Goal: Check status: Check status

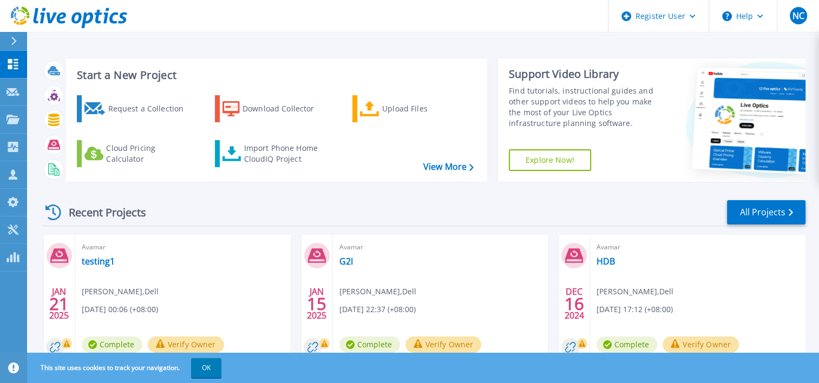
click at [17, 42] on div at bounding box center [18, 41] width 17 height 18
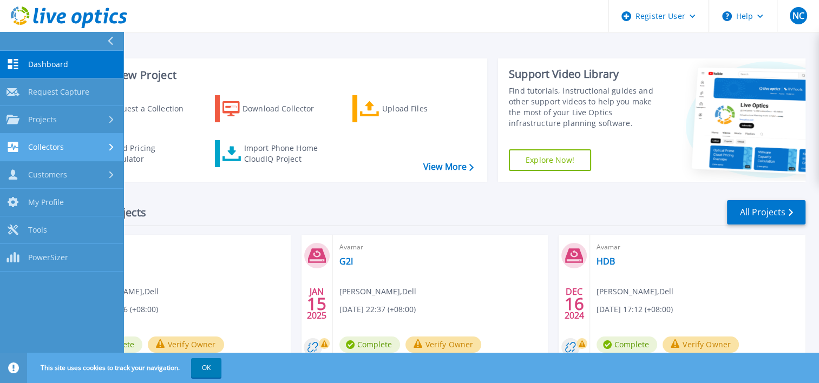
click at [69, 147] on div "Collectors" at bounding box center [61, 147] width 110 height 10
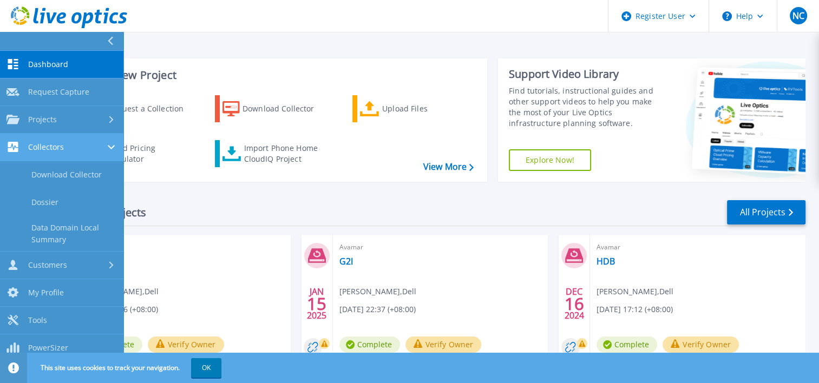
click at [69, 147] on div "Collectors" at bounding box center [61, 147] width 110 height 10
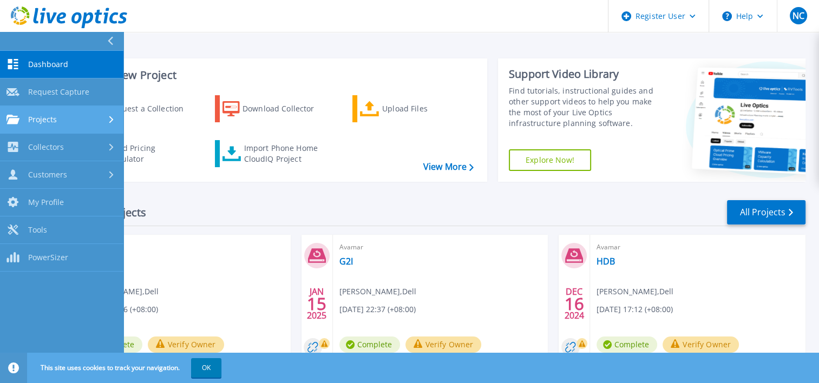
click at [72, 116] on div "Projects" at bounding box center [61, 120] width 110 height 10
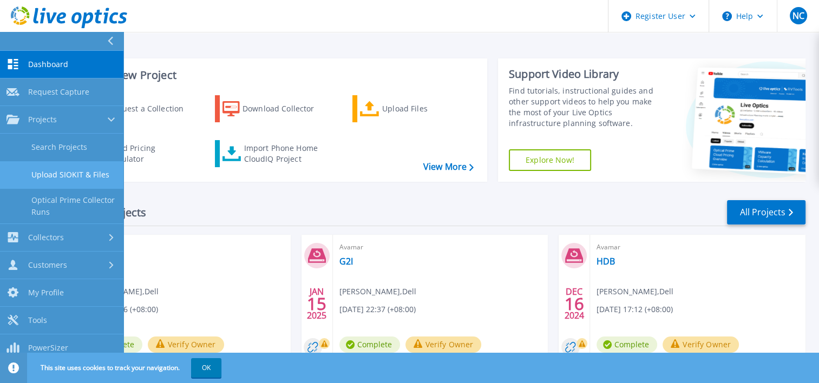
click at [73, 175] on link "Upload SIOKIT & Files" at bounding box center [61, 175] width 123 height 28
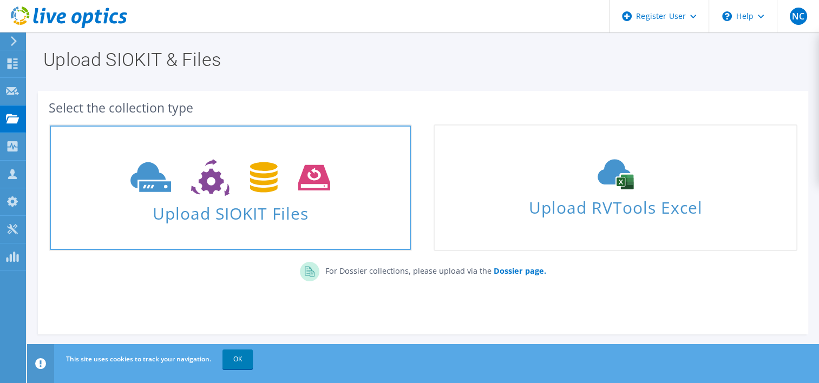
click at [272, 210] on span "Upload SIOKIT Files" at bounding box center [230, 210] width 361 height 23
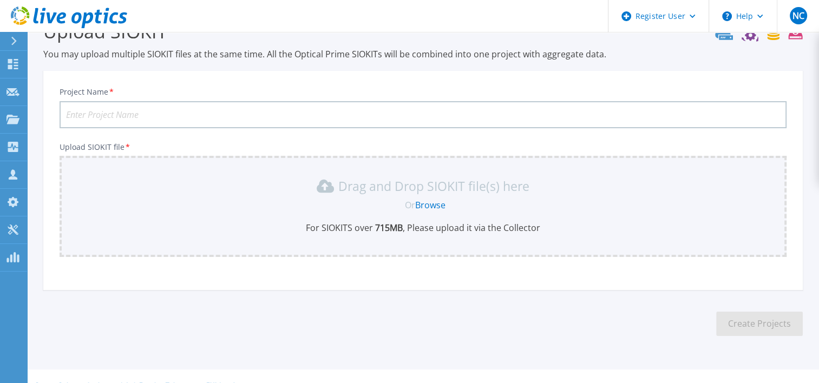
scroll to position [47, 0]
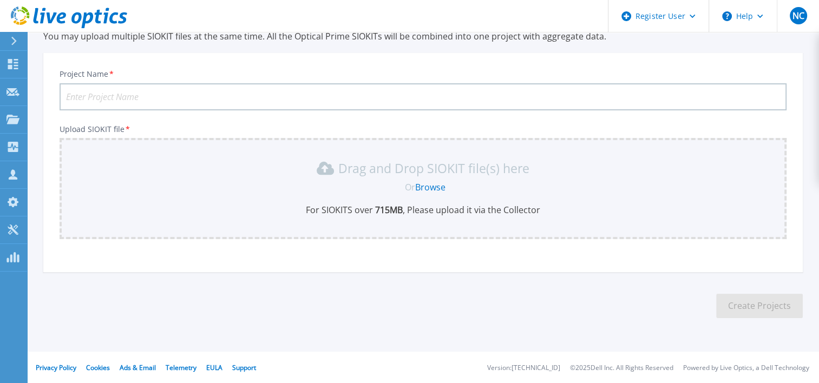
click at [20, 43] on div at bounding box center [18, 41] width 17 height 18
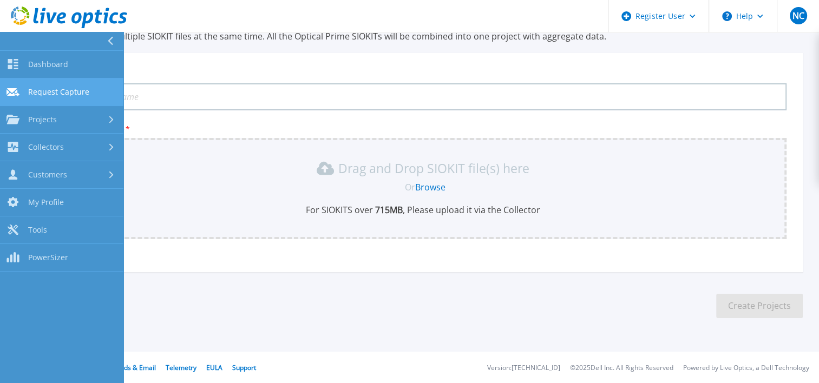
click at [108, 93] on link "Request Capture Request Capture" at bounding box center [61, 92] width 123 height 28
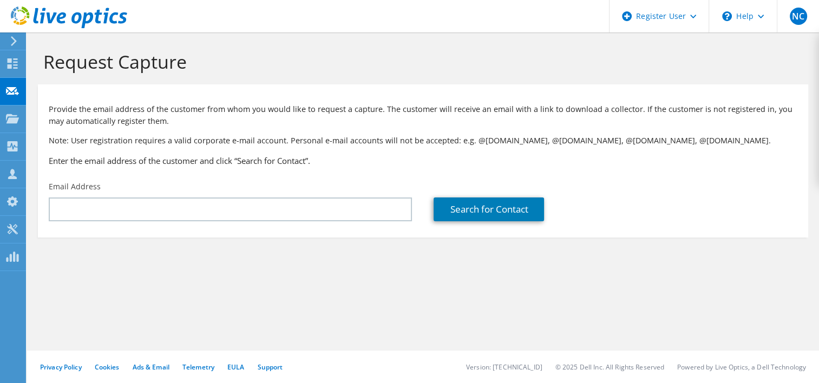
click at [19, 31] on div at bounding box center [63, 18] width 127 height 36
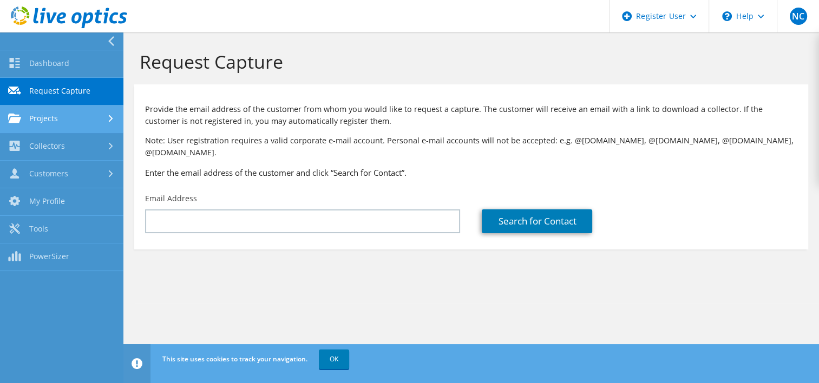
click at [58, 123] on link "Projects" at bounding box center [61, 119] width 123 height 28
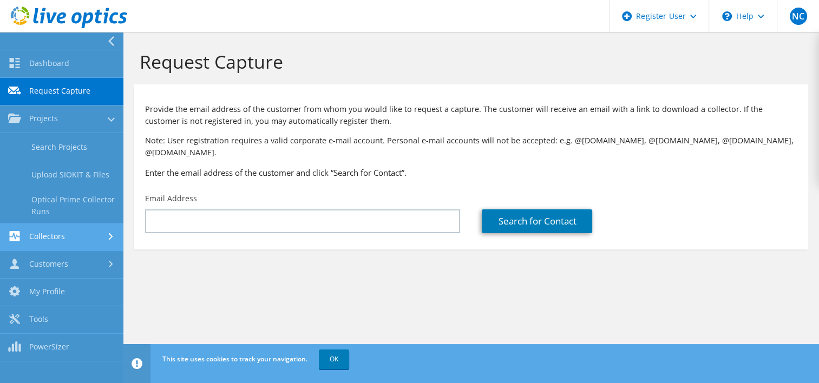
click at [81, 227] on link "Collectors" at bounding box center [61, 237] width 123 height 28
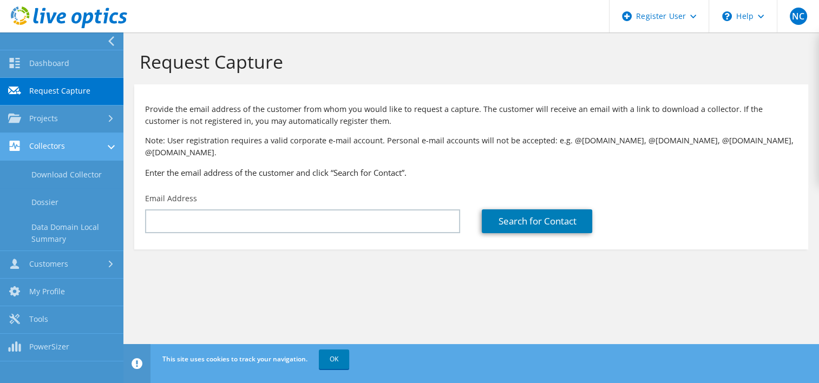
click at [103, 149] on link "Collectors" at bounding box center [61, 147] width 123 height 28
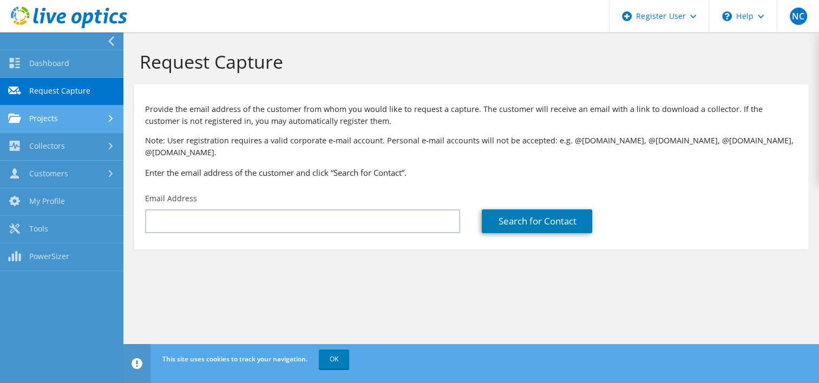
click at [103, 124] on link "Projects" at bounding box center [61, 119] width 123 height 28
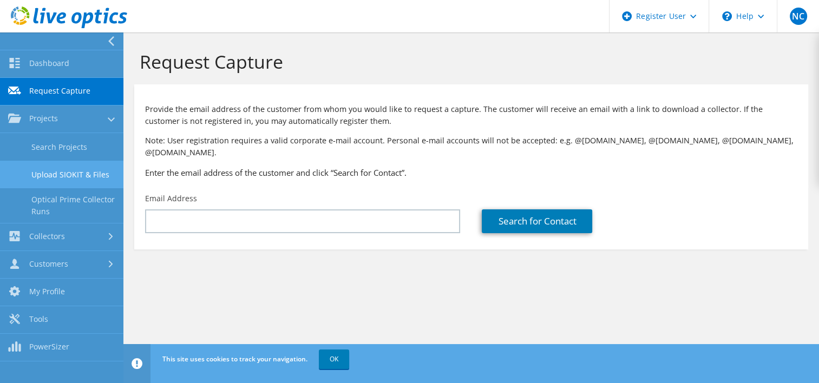
click at [94, 173] on link "Upload SIOKIT & Files" at bounding box center [61, 175] width 123 height 28
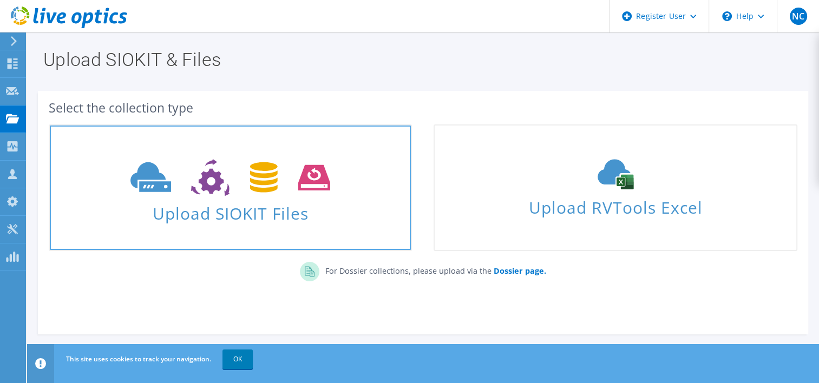
click at [318, 184] on icon at bounding box center [230, 177] width 200 height 37
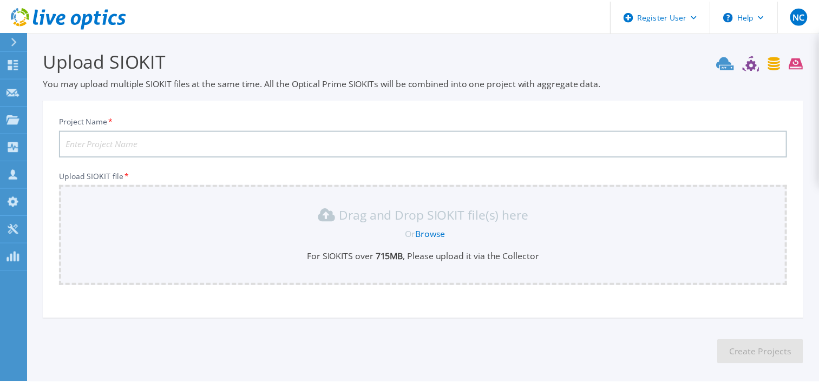
scroll to position [47, 0]
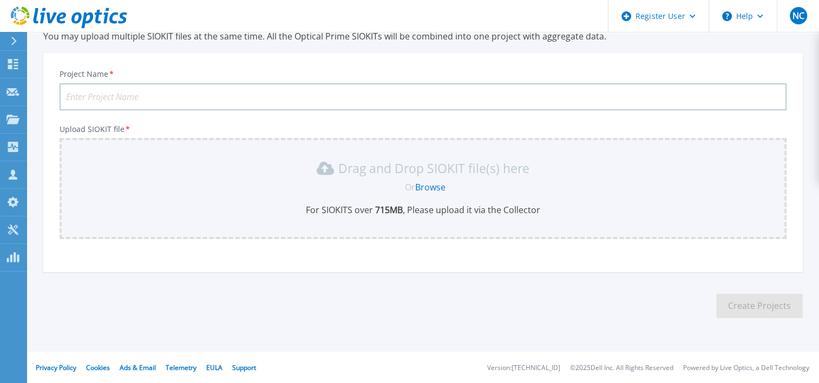
click at [251, 90] on input "Project Name *" at bounding box center [423, 96] width 727 height 27
type input "CGH"
click at [423, 186] on link "Browse" at bounding box center [430, 187] width 30 height 12
click at [17, 51] on link "Dashboard Dashboard" at bounding box center [13, 65] width 27 height 28
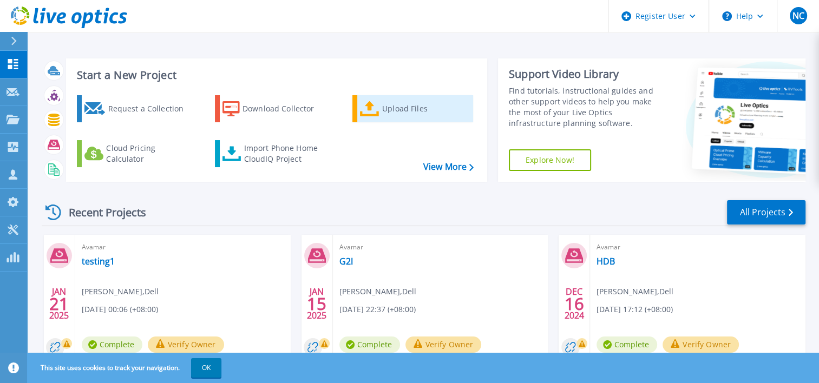
click at [393, 117] on div "Upload Files" at bounding box center [425, 109] width 87 height 22
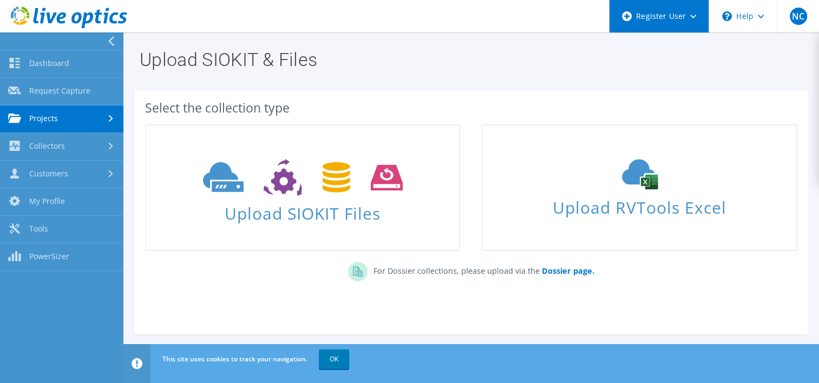
click at [688, 27] on div "Register User" at bounding box center [659, 16] width 100 height 32
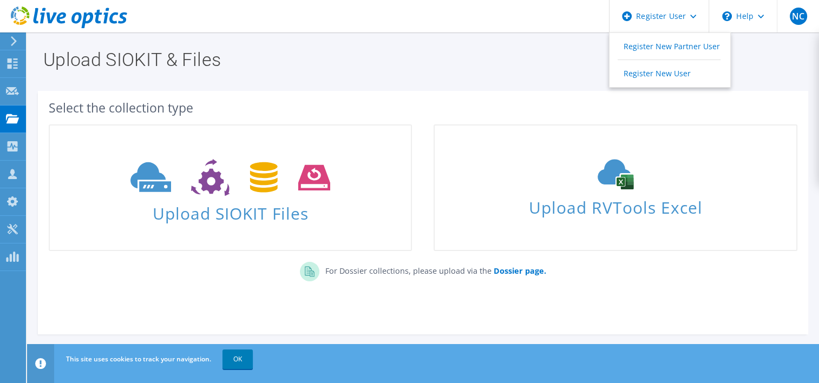
click at [469, 61] on h1 "Upload SIOKIT & Files" at bounding box center [420, 59] width 754 height 18
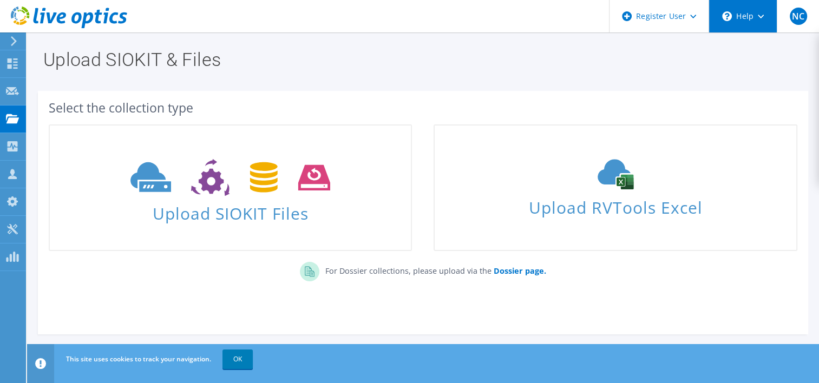
click at [750, 28] on div "\n Help" at bounding box center [742, 16] width 68 height 32
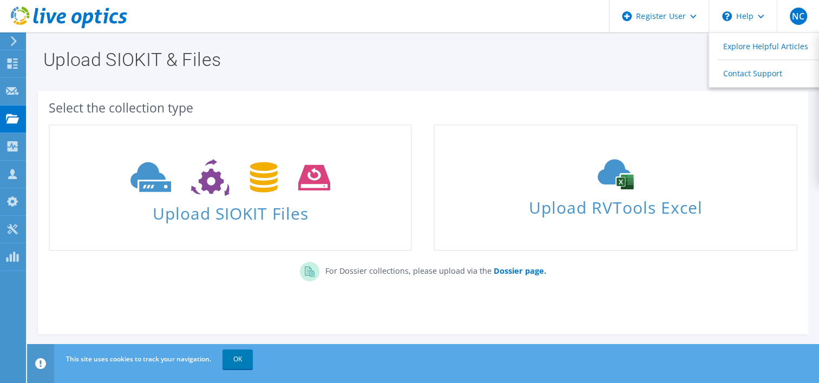
click at [16, 41] on icon at bounding box center [14, 41] width 8 height 10
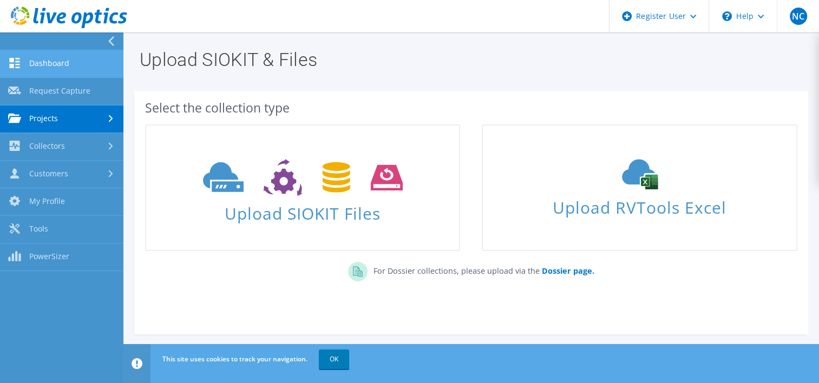
click at [73, 76] on link "Dashboard" at bounding box center [61, 64] width 123 height 28
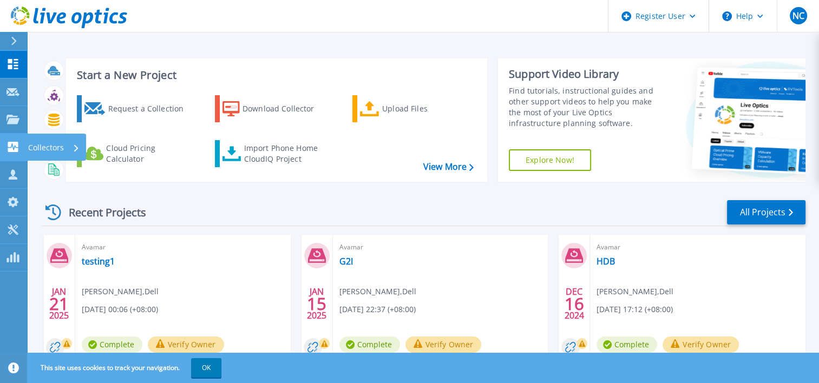
click at [13, 151] on icon at bounding box center [13, 147] width 10 height 10
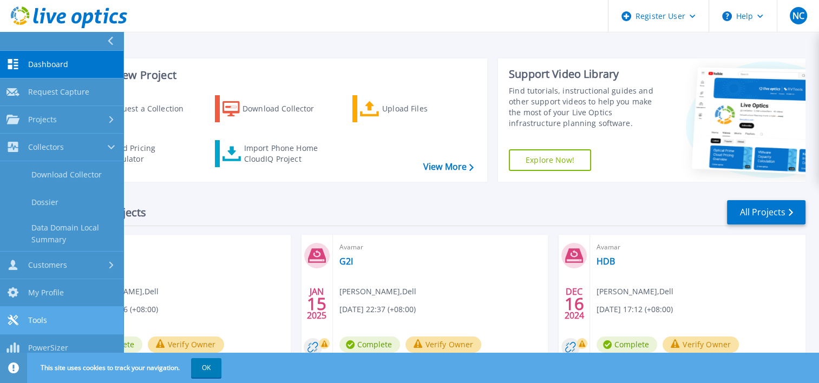
click at [88, 322] on link "Tools Tools" at bounding box center [61, 321] width 123 height 28
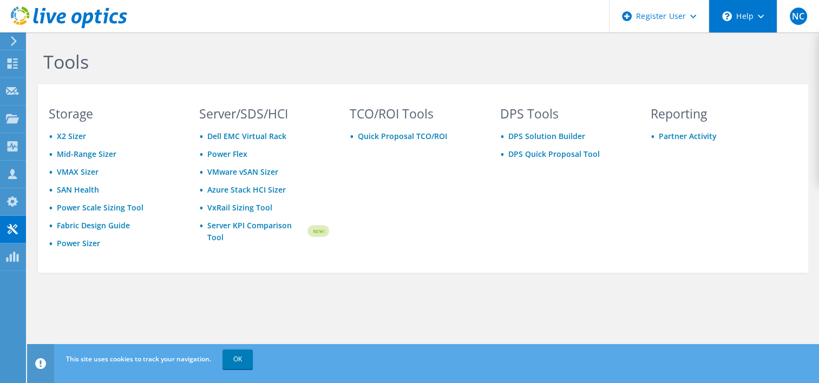
click at [727, 21] on div "\n Help" at bounding box center [742, 16] width 68 height 32
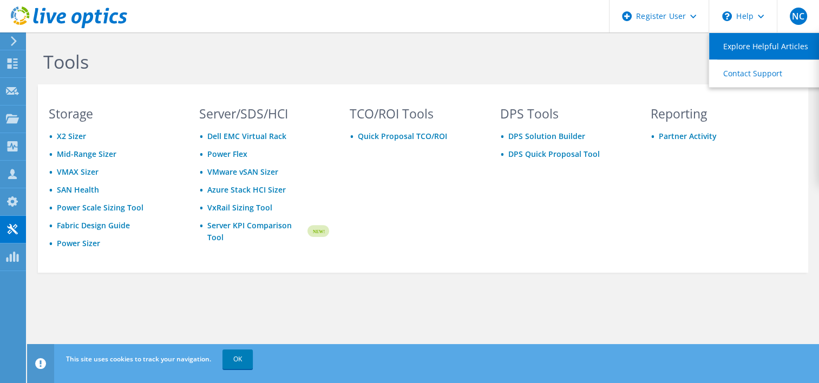
click at [725, 41] on link "Explore Helpful Articles" at bounding box center [769, 46] width 121 height 27
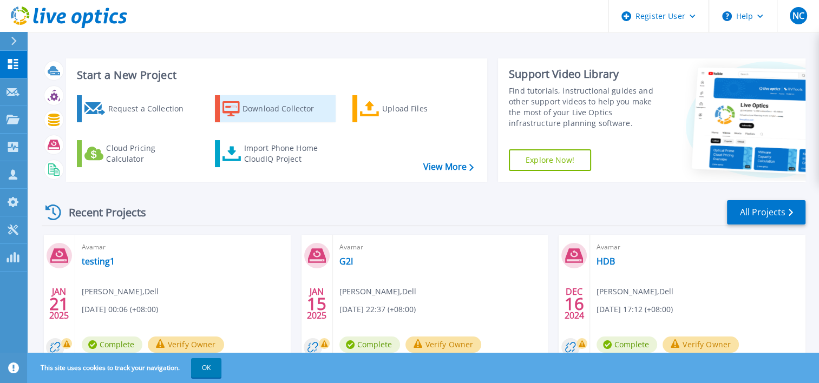
click at [278, 109] on div "Download Collector" at bounding box center [285, 109] width 87 height 22
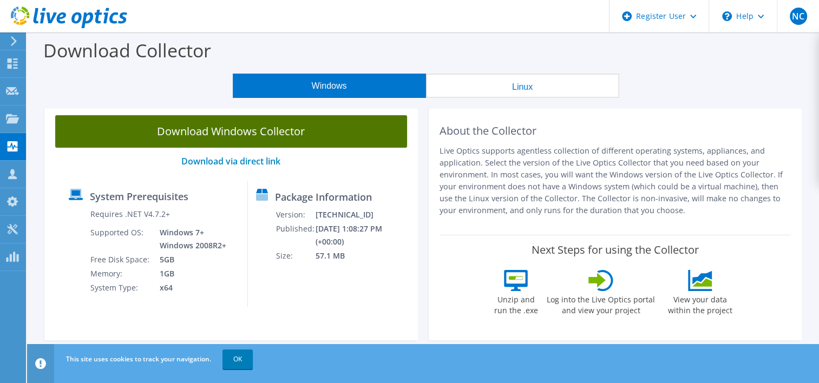
click at [266, 137] on link "Download Windows Collector" at bounding box center [231, 131] width 352 height 32
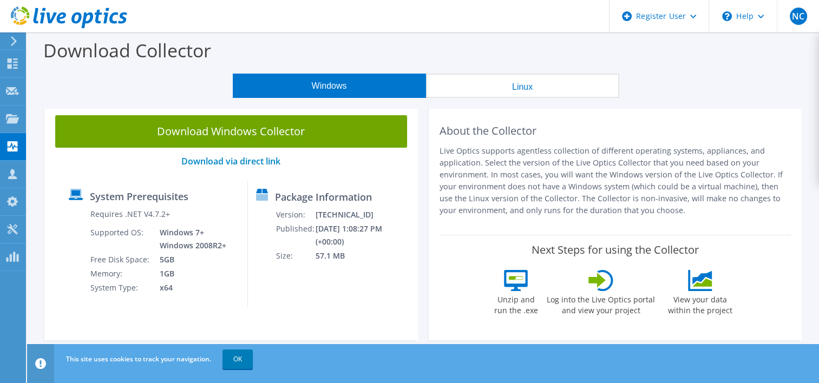
click at [17, 39] on icon at bounding box center [14, 41] width 8 height 10
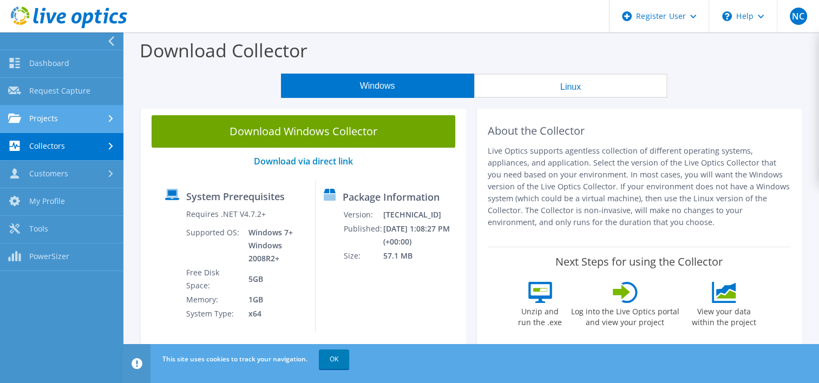
click at [65, 128] on link "Projects" at bounding box center [61, 119] width 123 height 28
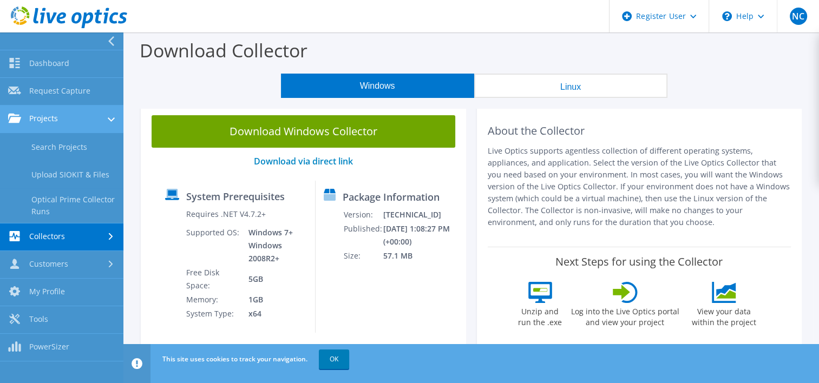
click at [79, 121] on link "Projects" at bounding box center [61, 119] width 123 height 28
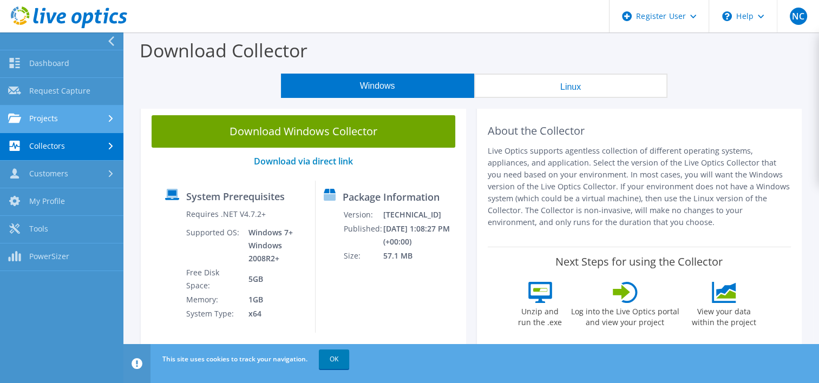
click at [79, 121] on link "Projects" at bounding box center [61, 119] width 123 height 28
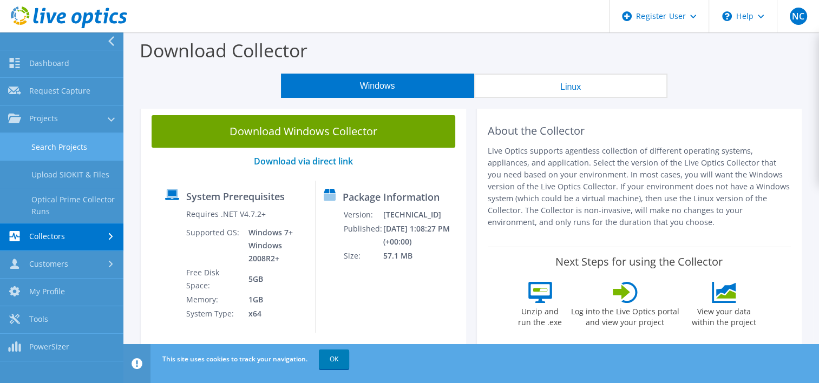
click at [67, 150] on link "Search Projects" at bounding box center [61, 147] width 123 height 28
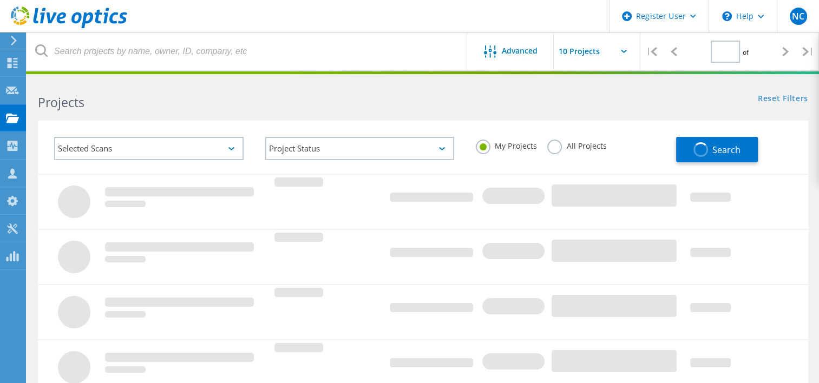
type input "1"
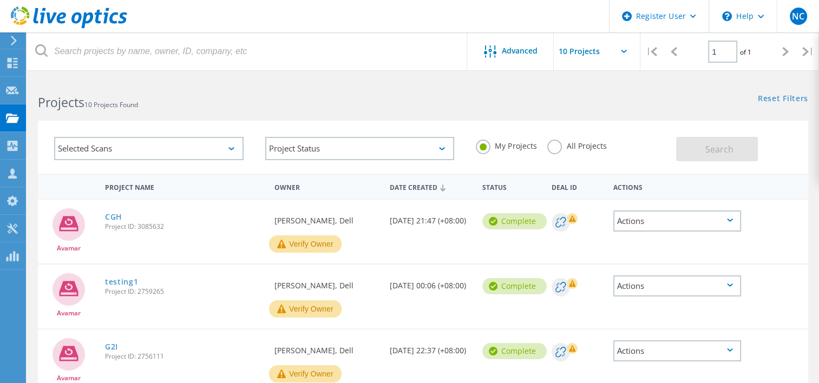
drag, startPoint x: 647, startPoint y: 119, endPoint x: 595, endPoint y: 147, distance: 59.5
click at [646, 119] on div "Selected Scans Project Status In Progress Complete Published Anonymous Archived…" at bounding box center [422, 140] width 791 height 67
click at [337, 219] on div "Requested By [PERSON_NAME], Dell" at bounding box center [326, 218] width 115 height 36
click at [119, 218] on link "CGH" at bounding box center [113, 217] width 17 height 8
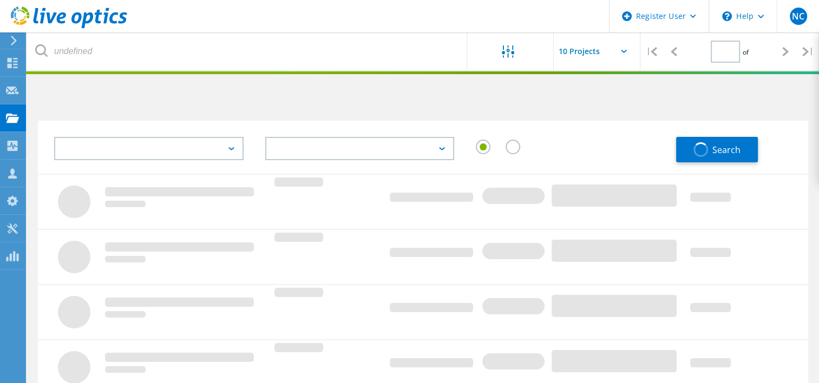
type input "1"
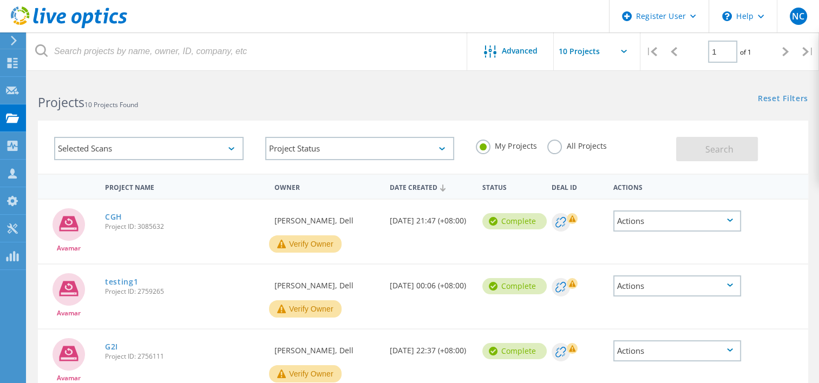
click at [69, 230] on icon at bounding box center [68, 223] width 19 height 15
click at [565, 223] on circle at bounding box center [560, 222] width 18 height 18
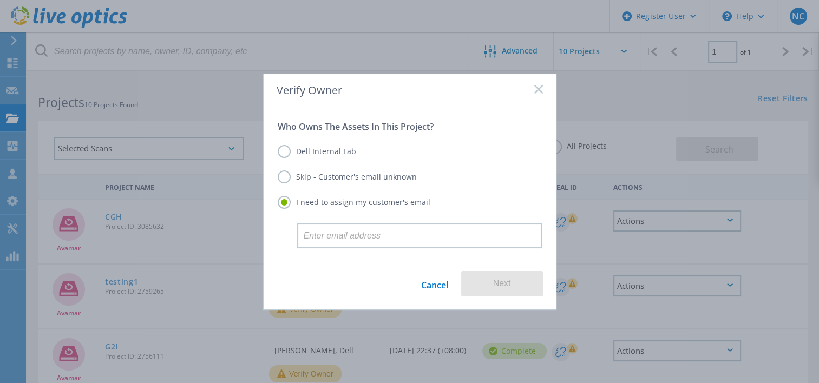
click at [542, 90] on div "Verify Owner" at bounding box center [409, 90] width 292 height 33
click at [540, 94] on span at bounding box center [538, 90] width 9 height 11
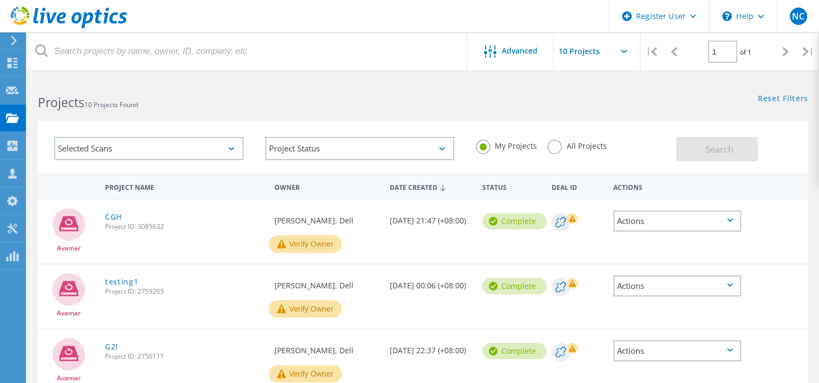
click at [517, 226] on div "Complete" at bounding box center [514, 221] width 64 height 16
click at [288, 239] on button "Verify Owner" at bounding box center [305, 243] width 72 height 17
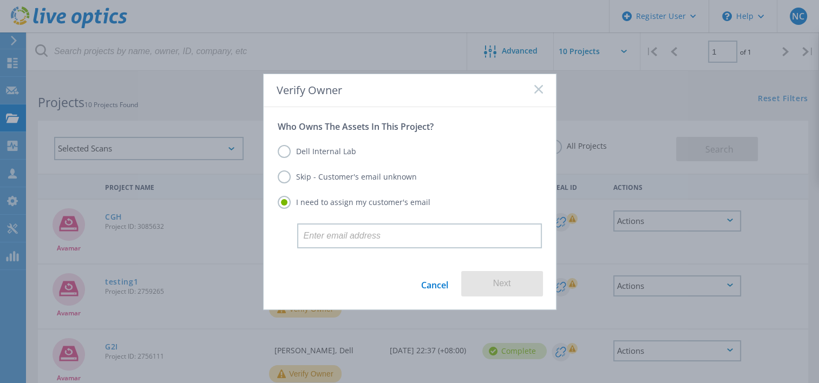
click at [536, 88] on icon at bounding box center [538, 89] width 9 height 9
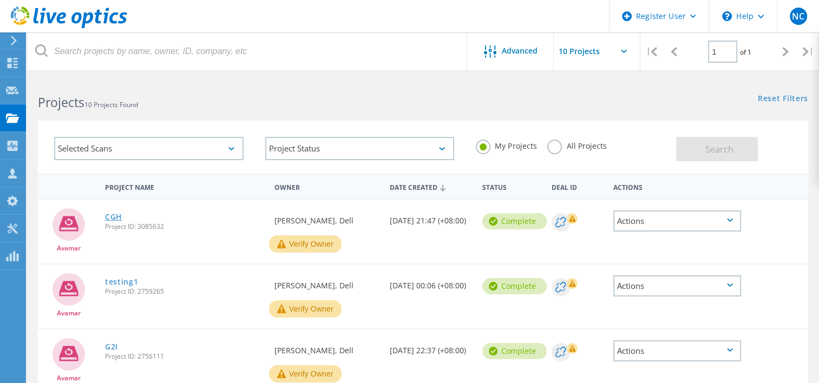
click at [116, 218] on link "CGH" at bounding box center [113, 217] width 17 height 8
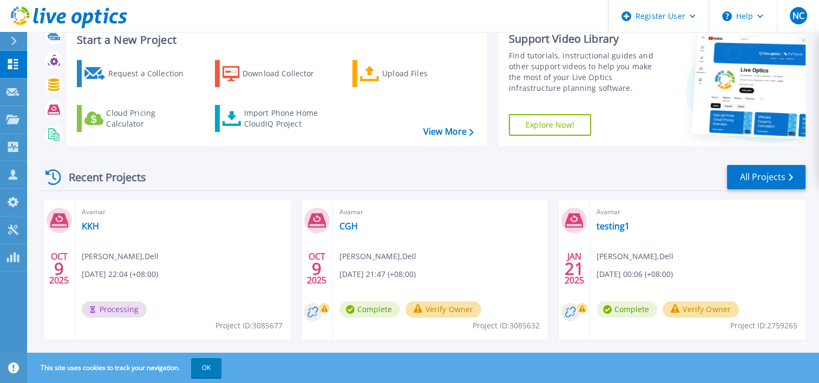
scroll to position [54, 0]
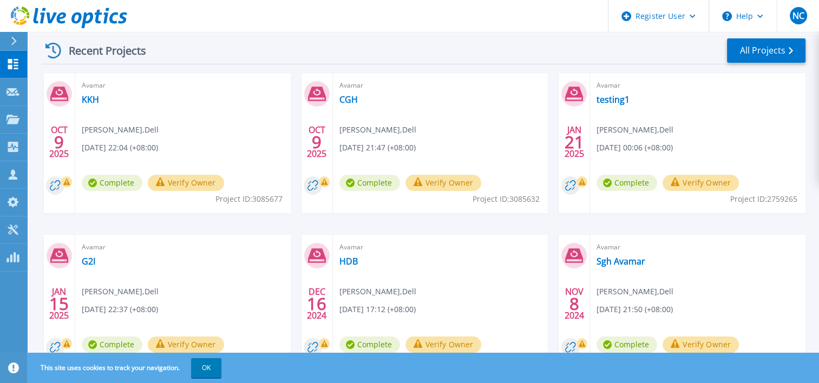
scroll to position [162, 0]
click at [90, 102] on link "KKH" at bounding box center [90, 99] width 17 height 11
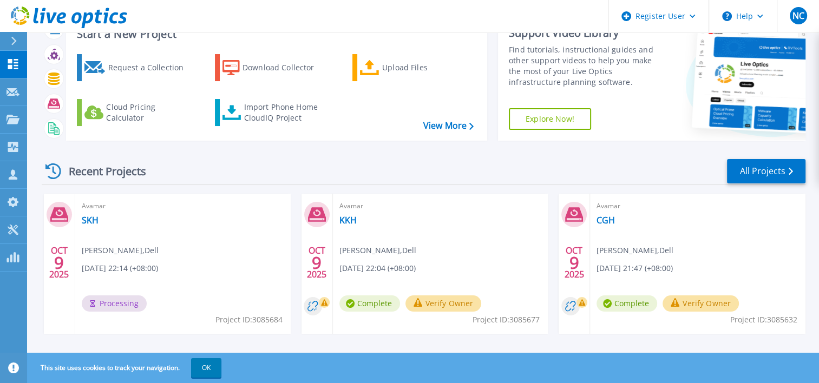
scroll to position [108, 0]
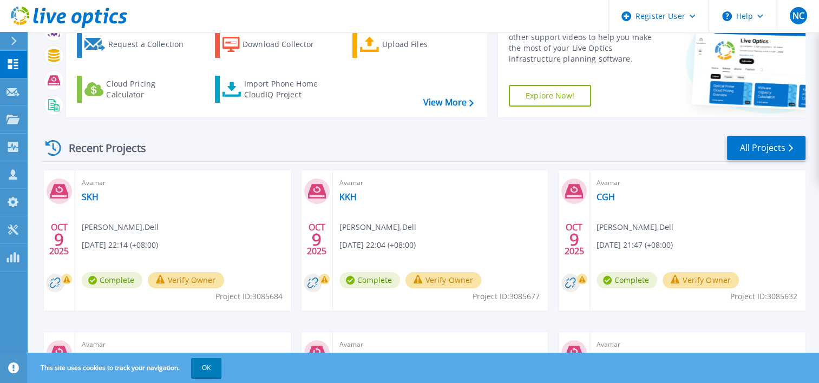
scroll to position [108, 0]
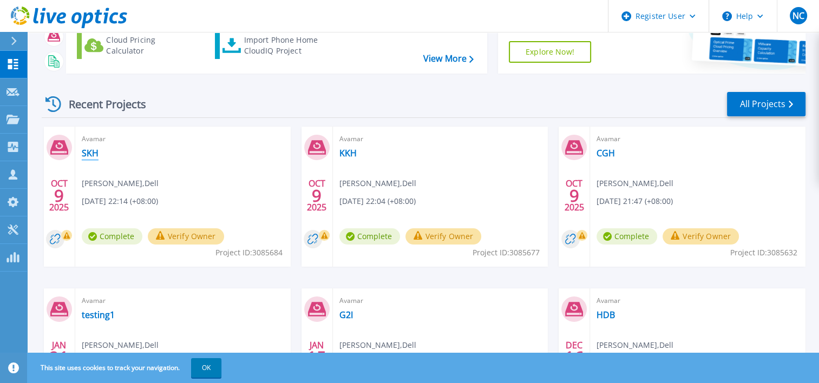
click at [89, 156] on link "SKH" at bounding box center [90, 153] width 17 height 11
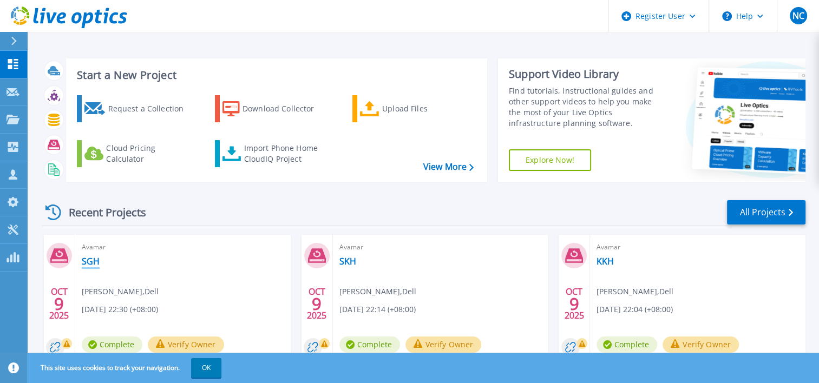
click at [84, 260] on link "SGH" at bounding box center [91, 261] width 18 height 11
